Goal: Task Accomplishment & Management: Complete application form

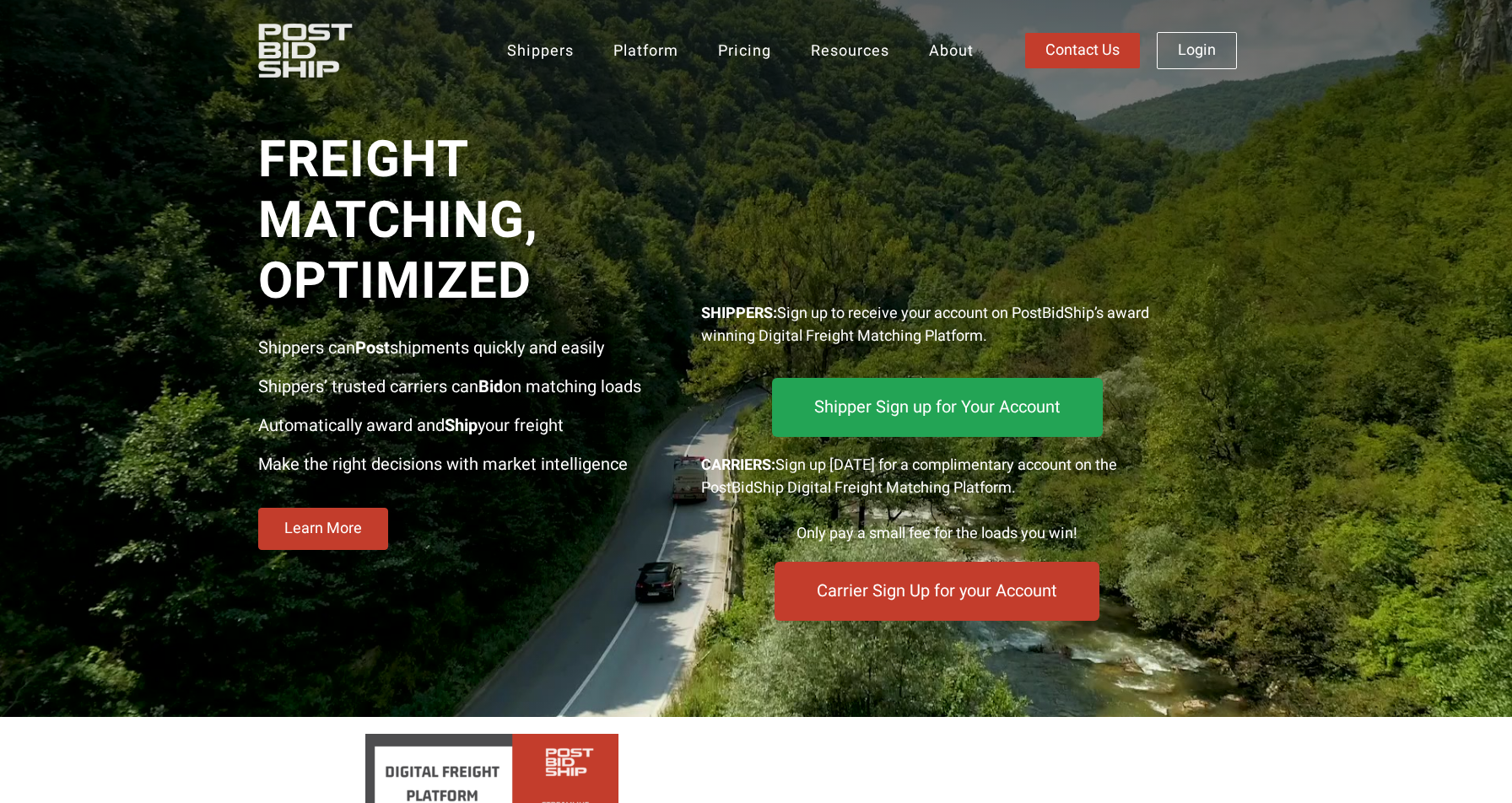
click at [913, 171] on div at bounding box center [937, 191] width 473 height 189
click at [920, 605] on Now "Carrier Sign Up for your Account" at bounding box center [937, 592] width 333 height 61
click at [749, 194] on div at bounding box center [937, 191] width 473 height 189
click at [917, 607] on Now "Carrier Sign Up for your Account" at bounding box center [937, 591] width 331 height 60
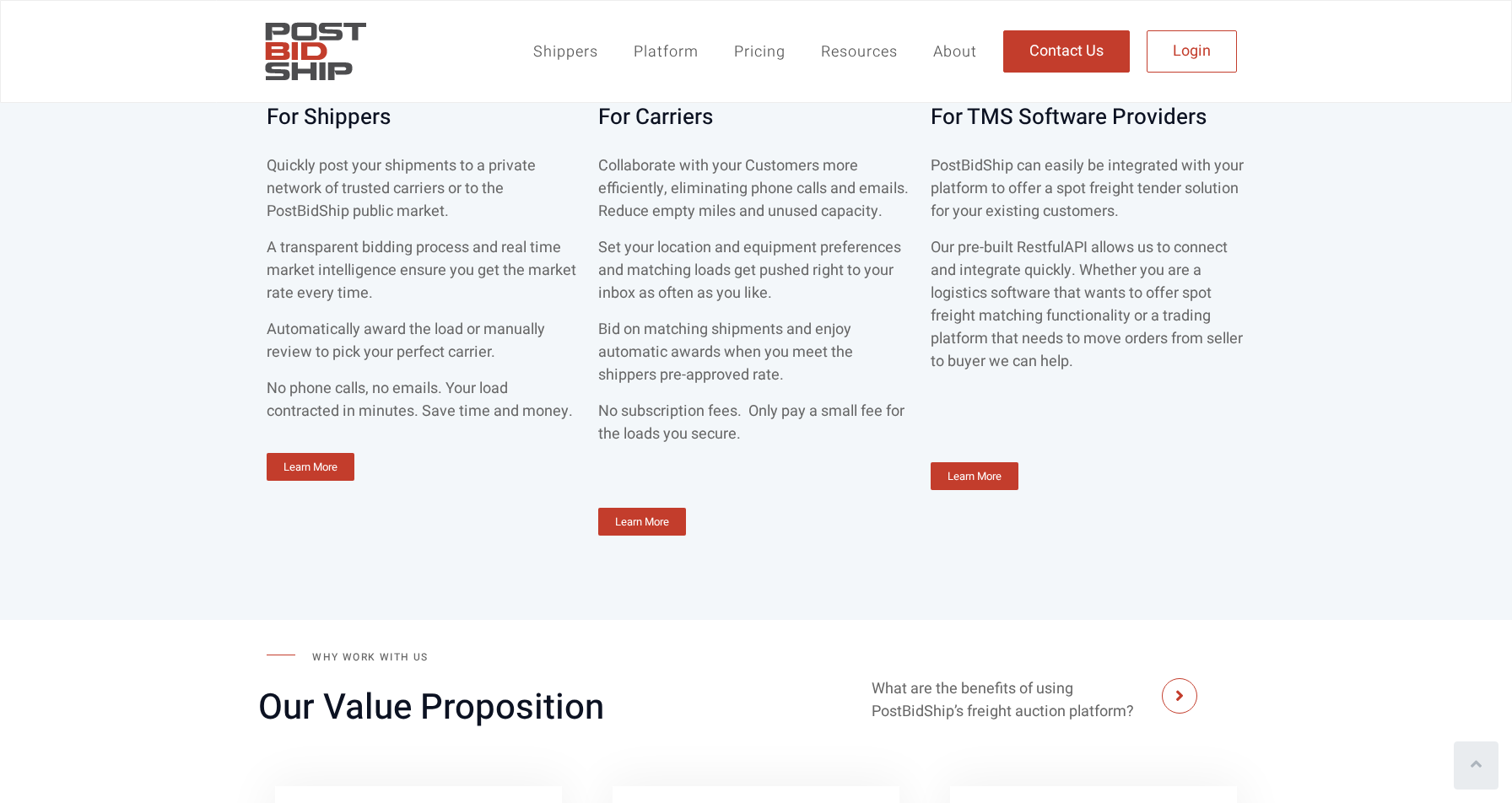
scroll to position [1182, 0]
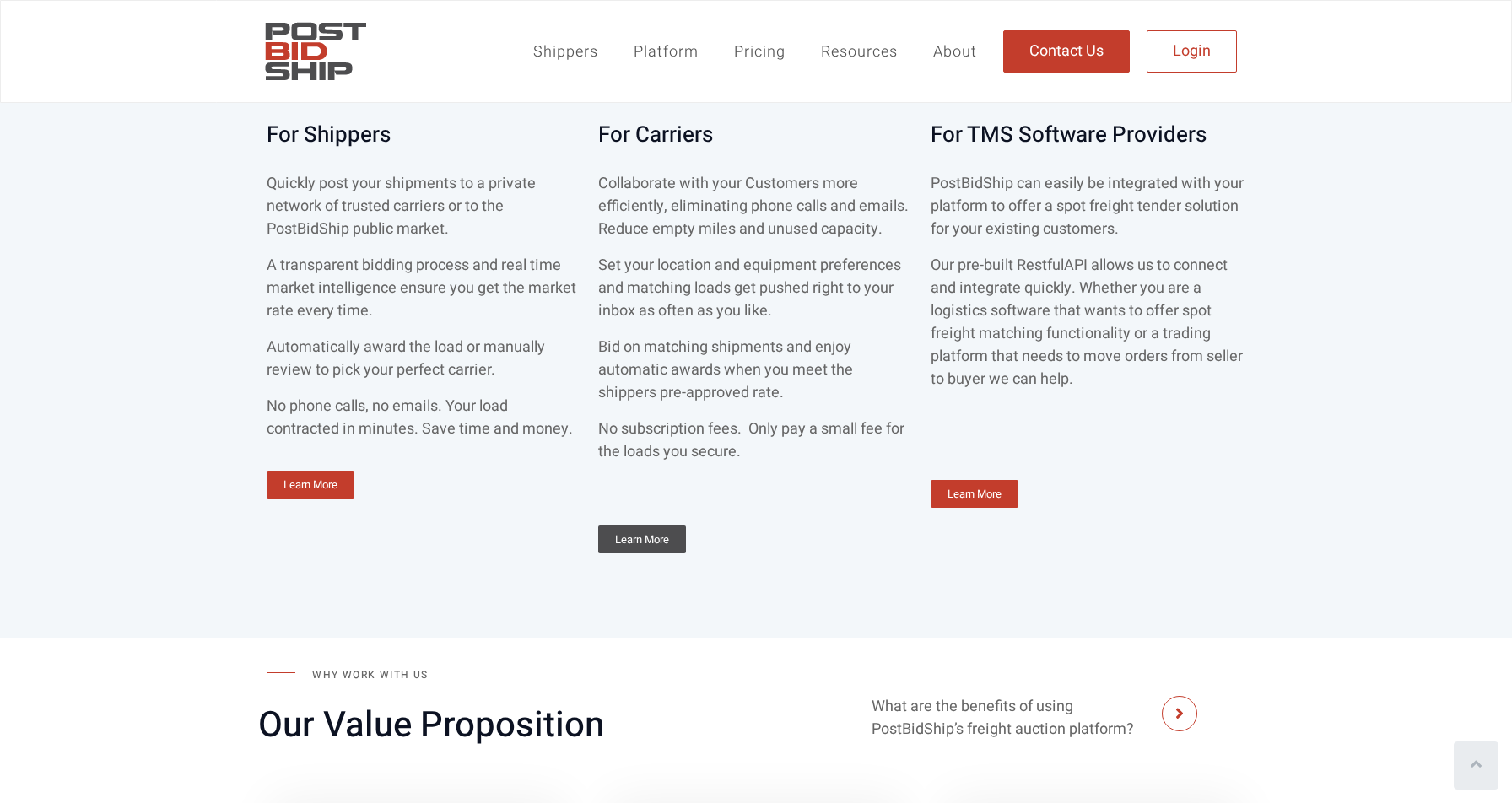
click at [635, 536] on span "Learn More" at bounding box center [642, 539] width 54 height 11
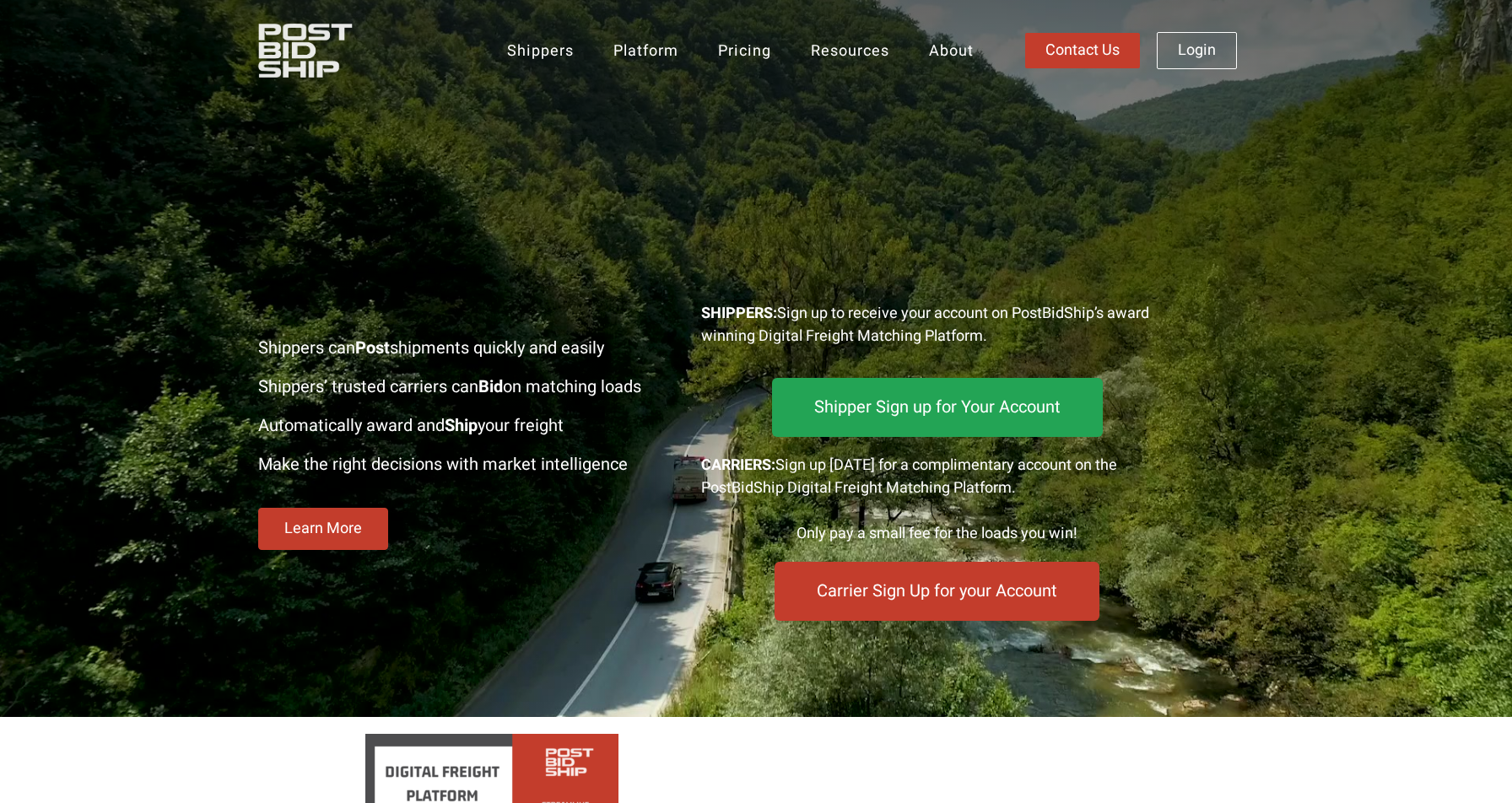
scroll to position [1182, 0]
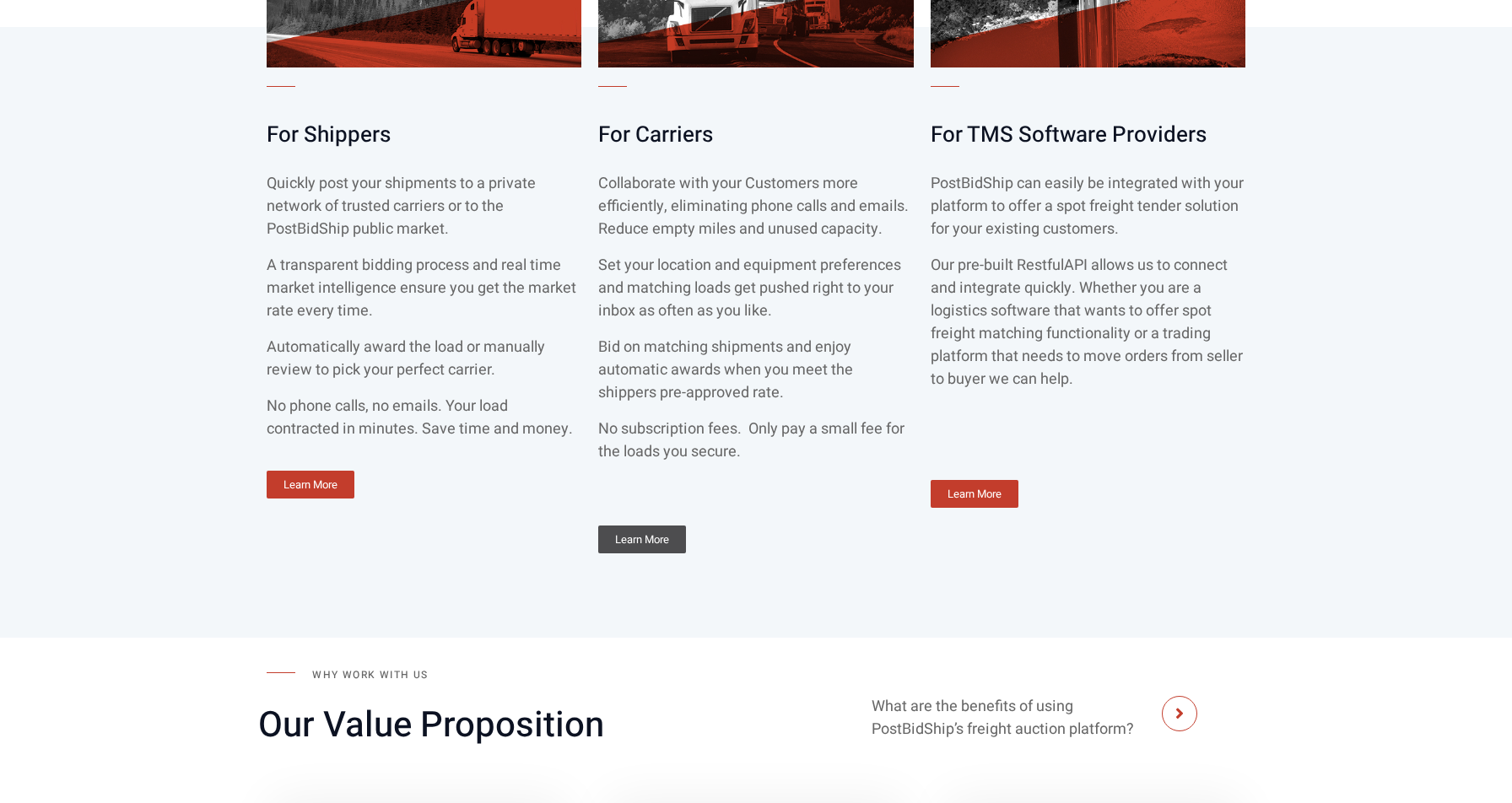
click at [665, 545] on span "Learn More" at bounding box center [642, 539] width 54 height 11
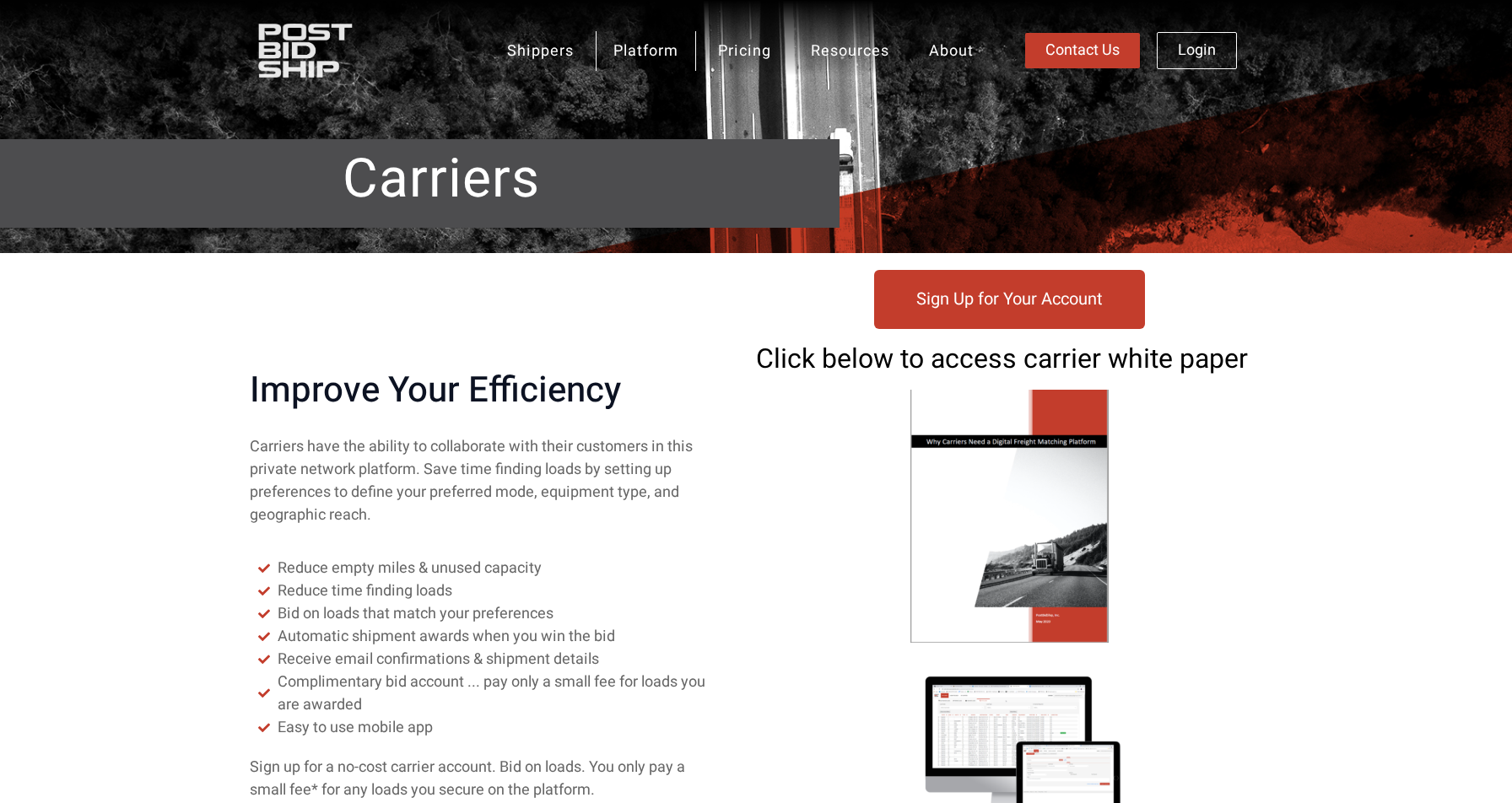
click at [1027, 291] on span "Sign Up for Your Account" at bounding box center [1010, 300] width 187 height 17
click at [295, 68] on img at bounding box center [332, 50] width 148 height 53
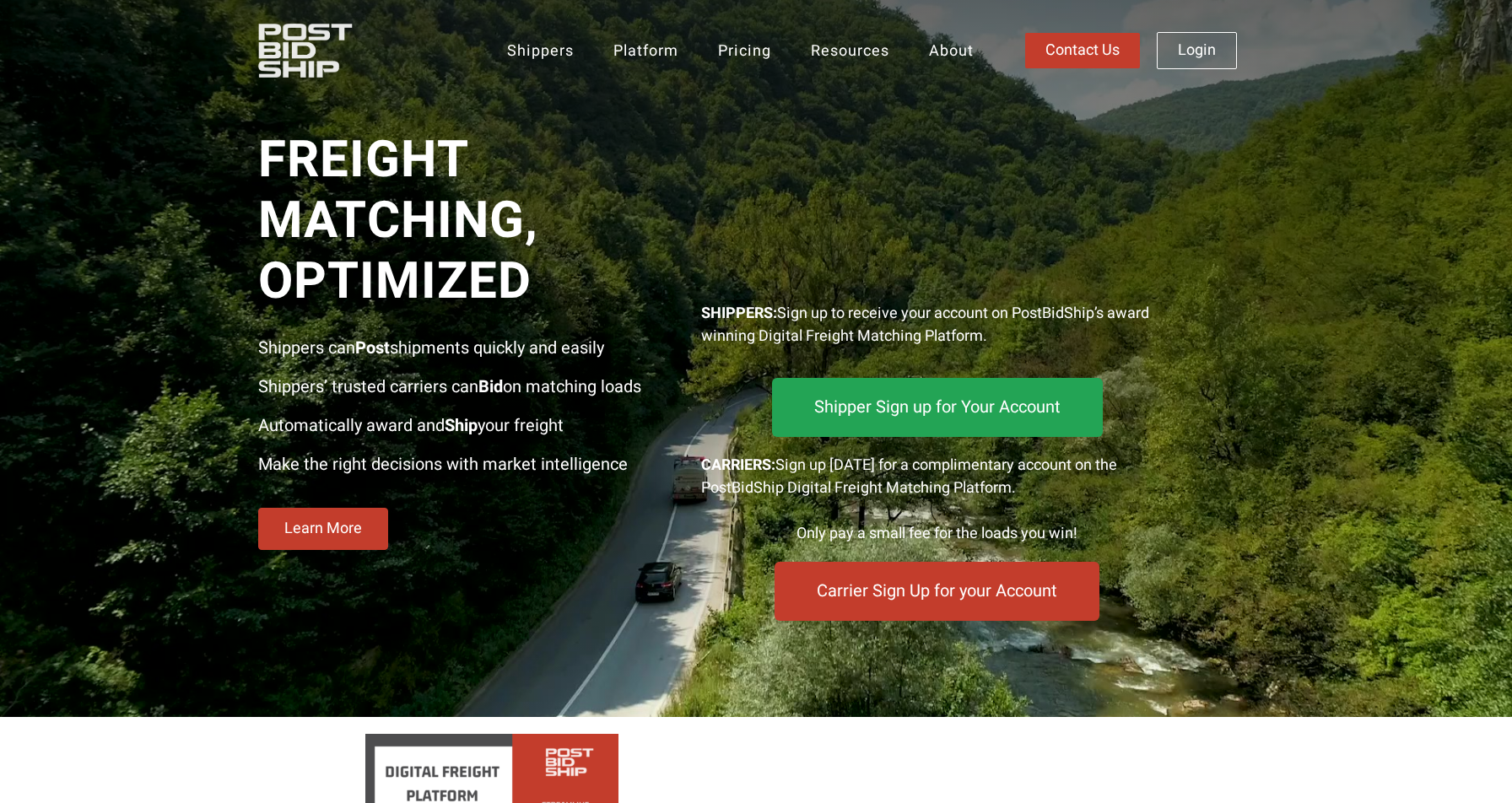
click at [941, 604] on Now "Carrier Sign Up for your Account" at bounding box center [937, 591] width 340 height 62
click at [870, 387] on Now "Shipper Sign up for Your Account" at bounding box center [936, 408] width 341 height 61
click at [954, 409] on span "Shipper Sign up for Your Account" at bounding box center [937, 407] width 254 height 18
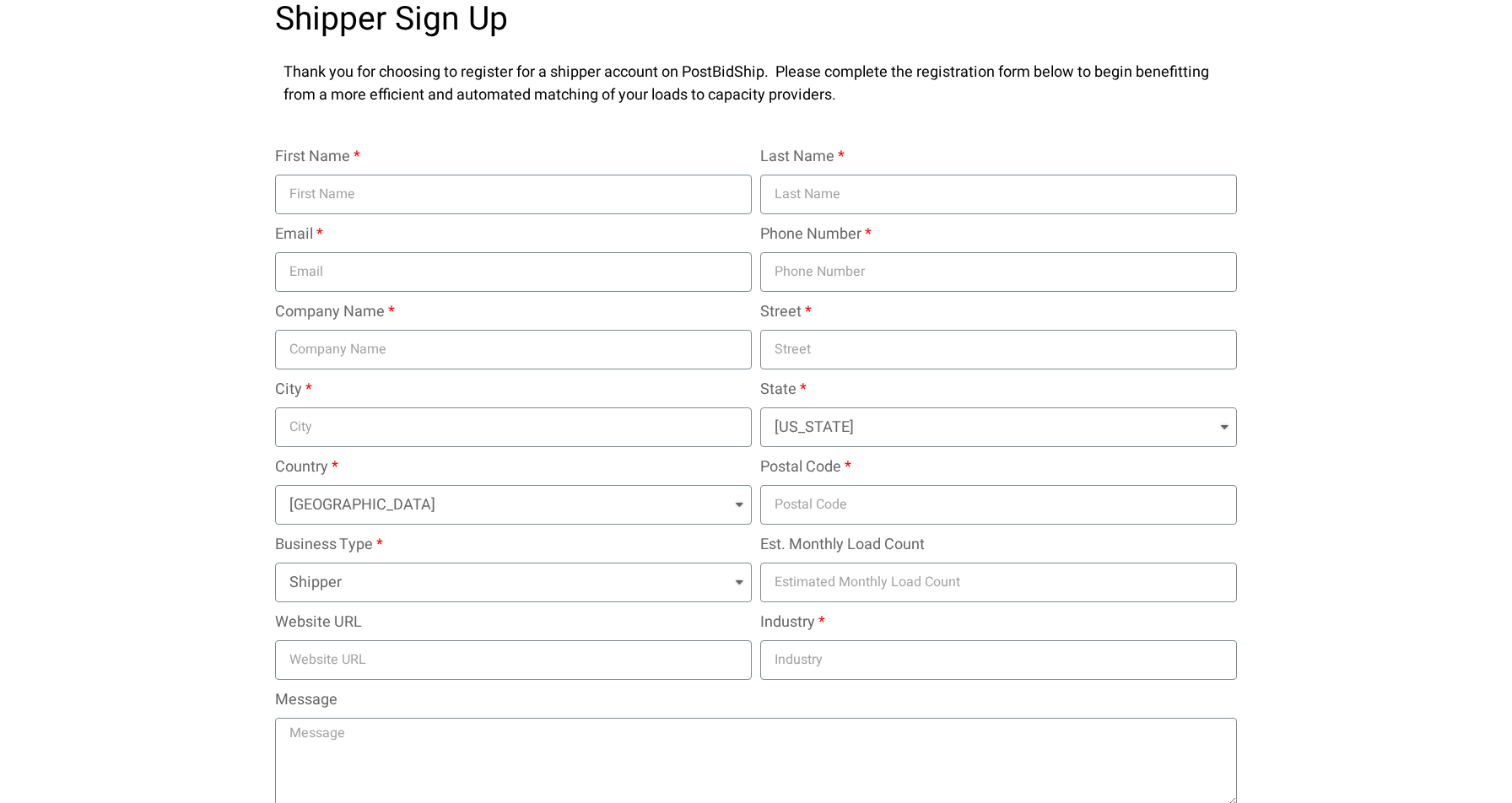
scroll to position [303, 0]
